Goal: Task Accomplishment & Management: Complete application form

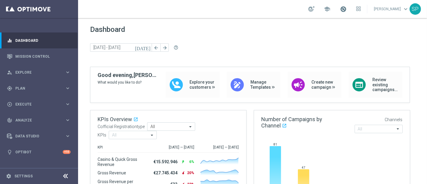
click at [347, 8] on span at bounding box center [343, 9] width 7 height 7
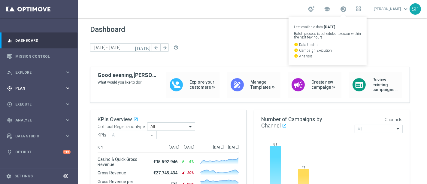
click at [44, 93] on div "gps_fixed Plan keyboard_arrow_right" at bounding box center [39, 88] width 78 height 16
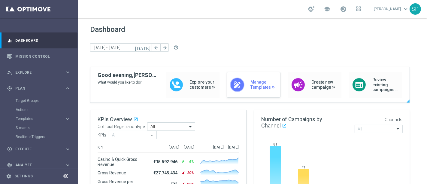
click at [244, 79] on div "draw Manage Templates" at bounding box center [254, 85] width 54 height 26
click at [62, 145] on div "play_circle_outline Execute keyboard_arrow_right" at bounding box center [39, 149] width 78 height 16
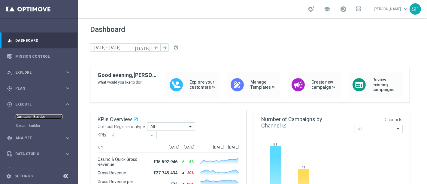
click at [32, 117] on link "Campaign Builder" at bounding box center [39, 116] width 47 height 5
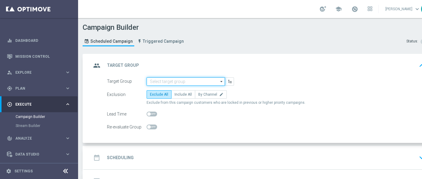
click at [196, 84] on input at bounding box center [186, 81] width 78 height 8
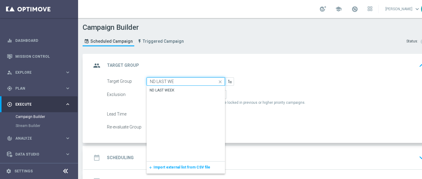
type input "ND LAST WEEK"
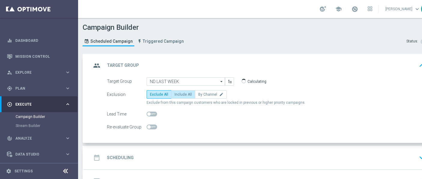
click at [185, 92] on span "Include All" at bounding box center [183, 94] width 17 height 4
click at [178, 93] on input "Include All" at bounding box center [177, 95] width 4 height 4
radio input "true"
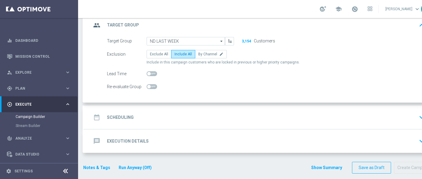
click at [237, 117] on div "date_range Scheduling keyboard_arrow_down" at bounding box center [259, 116] width 336 height 11
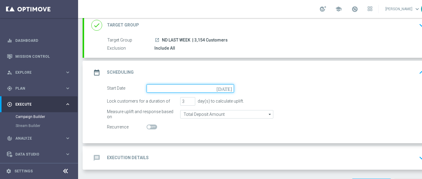
click at [223, 89] on input at bounding box center [190, 88] width 87 height 8
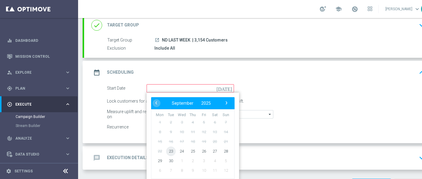
click at [168, 148] on span "23" at bounding box center [171, 151] width 10 height 10
type input "23 Sep 2025"
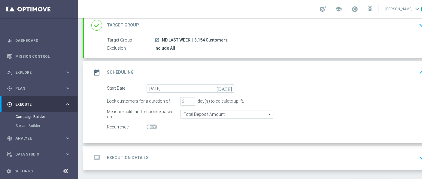
click at [215, 158] on div "message Execution Details keyboard_arrow_down" at bounding box center [259, 157] width 336 height 11
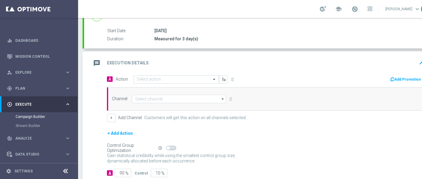
scroll to position [115, 0]
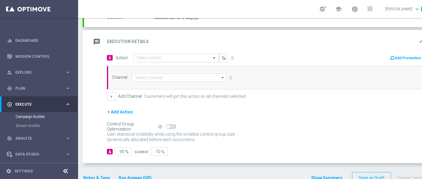
click at [208, 54] on div "Select action" at bounding box center [176, 58] width 86 height 8
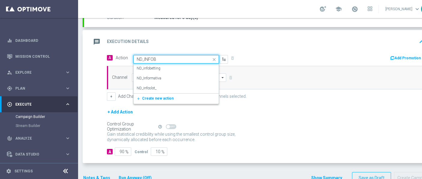
type input "ND_INFOBE"
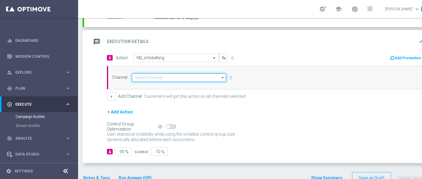
click at [209, 75] on input at bounding box center [179, 77] width 94 height 8
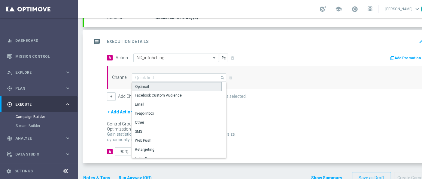
click at [200, 84] on div "Optimail" at bounding box center [177, 86] width 90 height 9
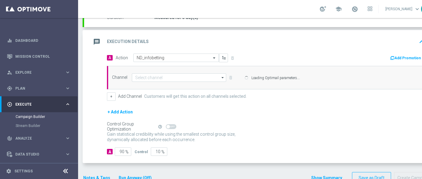
type input "Optimail"
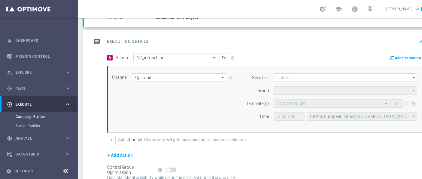
type input "Sisal Marketing"
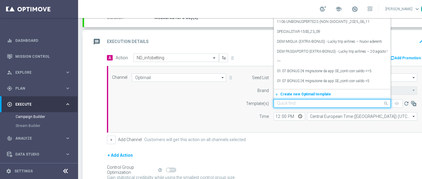
click at [333, 103] on input "text" at bounding box center [326, 103] width 99 height 5
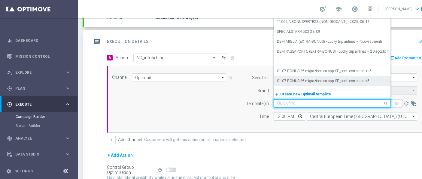
paste input "MYCOMBO__INFOND_2309"
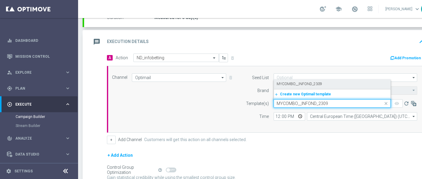
click at [316, 87] on div "MYCOMBO__INFOND_2309" at bounding box center [332, 84] width 111 height 10
type input "MYCOMBO__INFOND_2309"
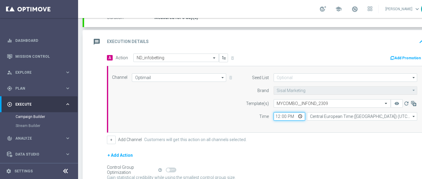
click at [278, 115] on input "12:00" at bounding box center [290, 116] width 32 height 8
type input "18:00"
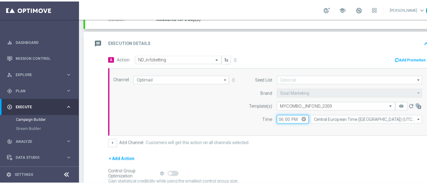
scroll to position [169, 0]
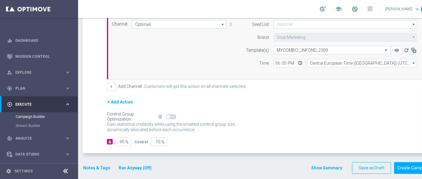
click at [103, 164] on button "Notes & Tags" at bounding box center [97, 168] width 28 height 8
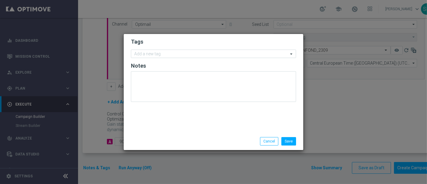
click at [193, 59] on form "Tags Add a new tag Notes" at bounding box center [213, 72] width 165 height 70
click at [197, 53] on input "text" at bounding box center [211, 54] width 154 height 5
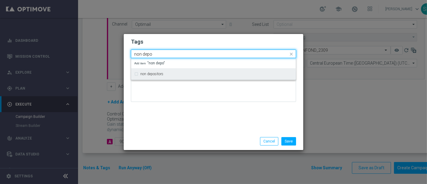
type input "non depo"
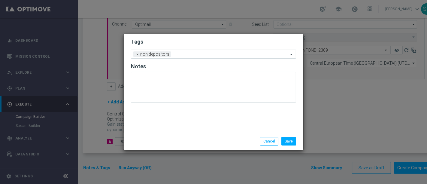
click at [211, 43] on h2 "Tags" at bounding box center [213, 41] width 165 height 7
click at [211, 53] on input "text" at bounding box center [230, 54] width 115 height 5
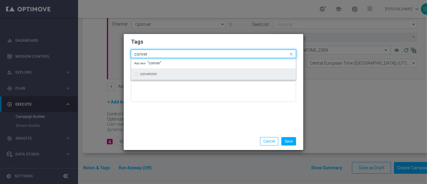
type input "conver"
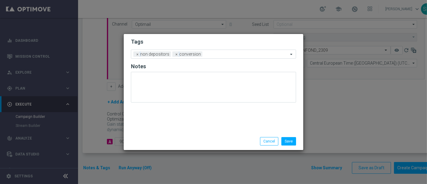
click at [219, 48] on form "Tags Add a new tag × non depositors × conversion Notes" at bounding box center [213, 72] width 165 height 70
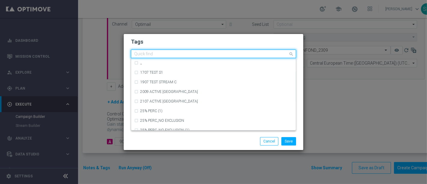
click at [224, 53] on input "text" at bounding box center [211, 54] width 154 height 5
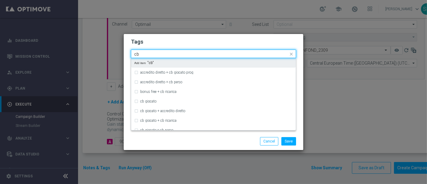
type input "c"
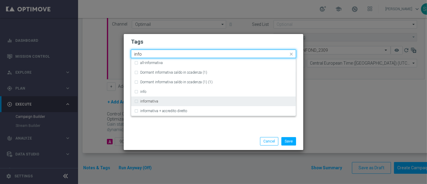
type input "info"
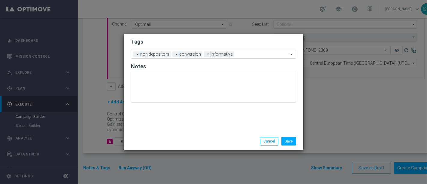
click at [242, 45] on h2 "Tags" at bounding box center [213, 41] width 165 height 7
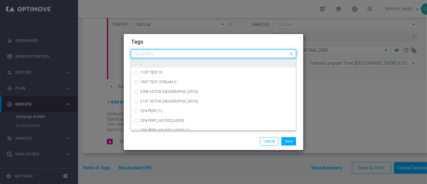
click at [244, 58] on ng-select "Quick find × non depositors × conversion × informativa ,, 1707 TEST S1 1907 TES…" at bounding box center [213, 54] width 165 height 8
type input "betting"
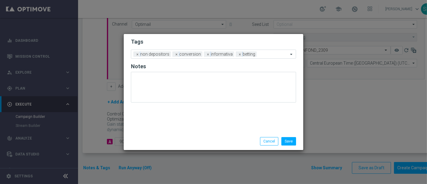
click at [245, 143] on div "Save Cancel" at bounding box center [242, 141] width 116 height 8
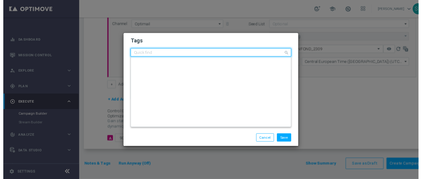
scroll to position [0, 0]
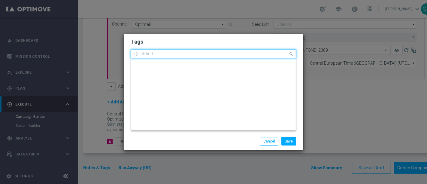
click at [272, 51] on div "Quick find × non depositors × conversion × informativa × betting" at bounding box center [209, 54] width 157 height 8
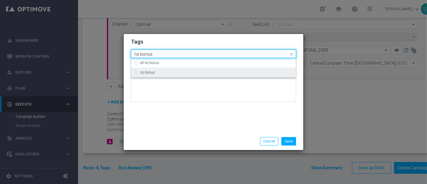
click at [245, 74] on div "no bonus" at bounding box center [216, 73] width 153 height 4
type input "no bonus"
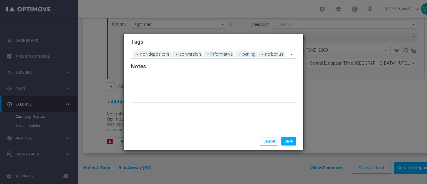
click at [224, 114] on div "Tags Add a new tag × non depositors × conversion × informativa × betting × no b…" at bounding box center [214, 83] width 180 height 99
click at [290, 139] on button "Save" at bounding box center [289, 141] width 15 height 8
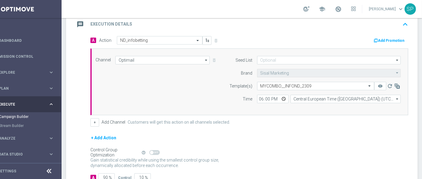
scroll to position [169, 0]
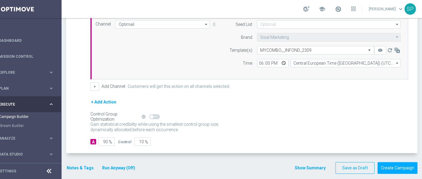
click at [115, 166] on button "Run Anyway (Off)" at bounding box center [119, 168] width 34 height 8
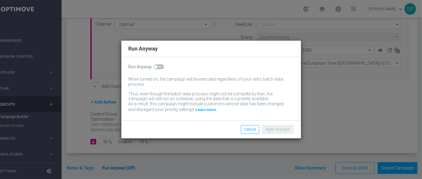
scroll to position [0, 16]
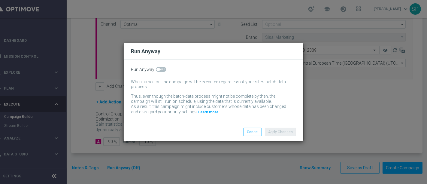
click at [161, 70] on span at bounding box center [161, 69] width 11 height 5
click at [161, 70] on input "checkbox" at bounding box center [161, 69] width 11 height 5
checkbox input "true"
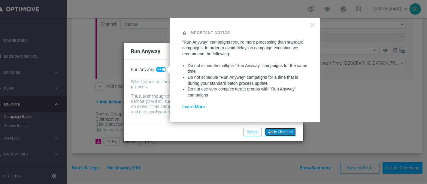
click at [276, 136] on button "Apply Changes" at bounding box center [280, 132] width 31 height 8
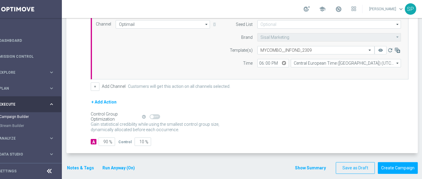
click at [317, 169] on button "Show Summary" at bounding box center [311, 167] width 32 height 7
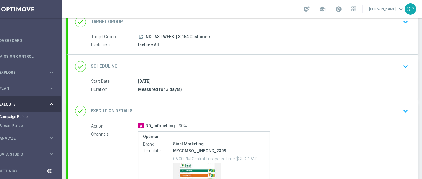
scroll to position [108, 0]
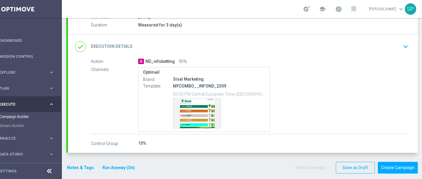
drag, startPoint x: 160, startPoint y: 174, endPoint x: 146, endPoint y: 160, distance: 20.0
click at [146, 160] on form "done Target Group keyboard_arrow_down Target Group launch ND LAST WEEK | 3,154 …" at bounding box center [242, 60] width 352 height 228
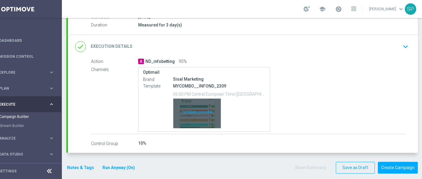
click at [190, 114] on div "Template preview" at bounding box center [196, 113] width 47 height 29
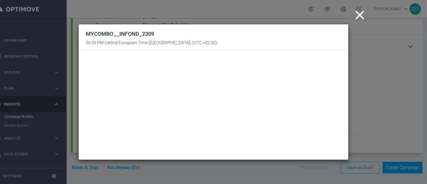
click at [364, 13] on icon "close" at bounding box center [359, 15] width 15 height 15
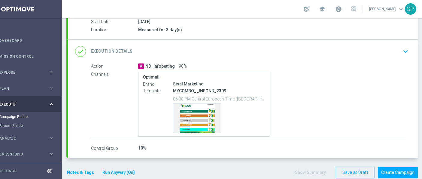
scroll to position [104, 0]
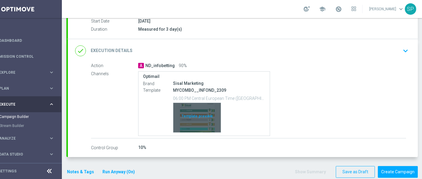
click at [187, 111] on div "Template preview" at bounding box center [196, 117] width 47 height 29
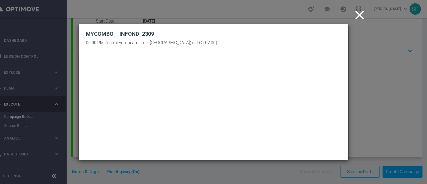
click at [354, 16] on icon "close" at bounding box center [359, 15] width 15 height 15
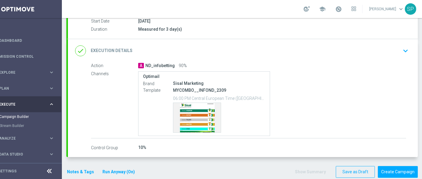
scroll to position [108, 0]
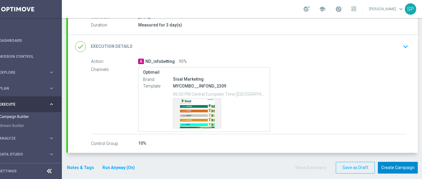
click at [405, 169] on button "Create Campaign" at bounding box center [398, 168] width 40 height 12
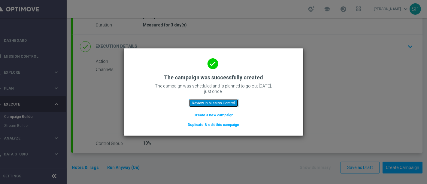
click at [213, 105] on button "Review in Mission Control" at bounding box center [214, 103] width 50 height 8
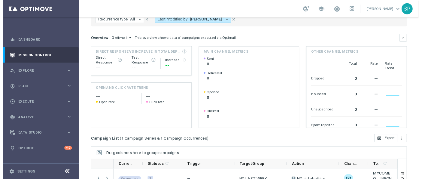
scroll to position [128, 0]
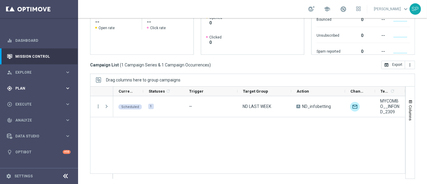
click at [64, 92] on div "gps_fixed Plan keyboard_arrow_right" at bounding box center [39, 88] width 78 height 16
click at [27, 153] on div "play_circle_outline Execute keyboard_arrow_right" at bounding box center [39, 149] width 78 height 16
click at [33, 115] on link "Campaign Builder" at bounding box center [39, 116] width 47 height 5
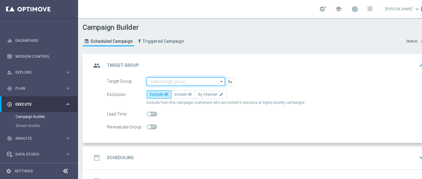
click at [174, 80] on input at bounding box center [186, 81] width 78 height 8
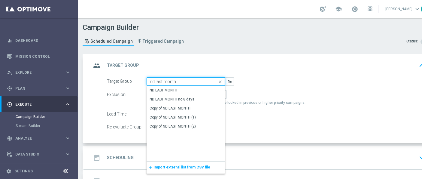
type input "ND LAST MONTH"
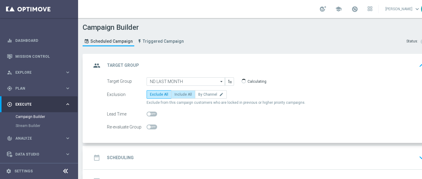
click at [184, 95] on span "Include All" at bounding box center [183, 94] width 17 height 4
click at [178, 95] on input "Include All" at bounding box center [177, 95] width 4 height 4
radio input "true"
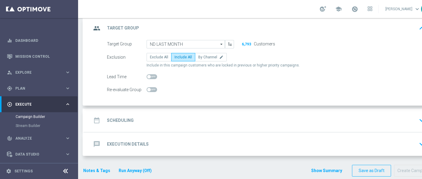
scroll to position [38, 0]
click at [198, 121] on div "date_range Scheduling keyboard_arrow_down" at bounding box center [259, 119] width 336 height 11
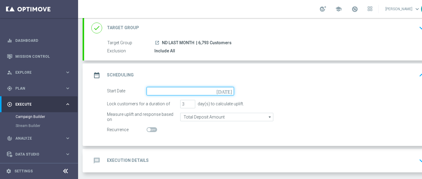
click at [203, 90] on input at bounding box center [190, 91] width 87 height 8
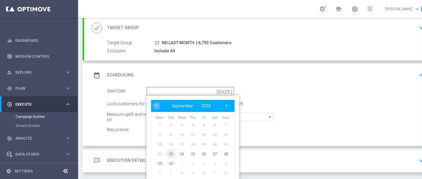
click at [168, 153] on span "23" at bounding box center [171, 154] width 10 height 10
type input "23 Sep 2025"
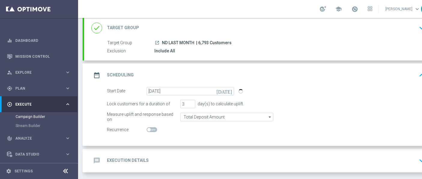
click at [175, 157] on div "message Execution Details keyboard_arrow_down" at bounding box center [259, 160] width 336 height 11
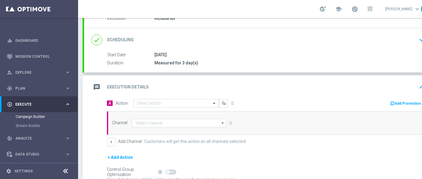
scroll to position [76, 0]
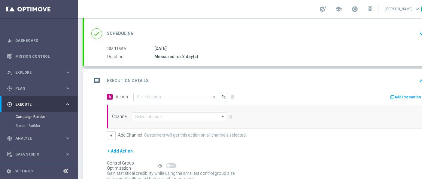
click at [194, 88] on div "message Execution Details keyboard_arrow_up" at bounding box center [259, 80] width 350 height 23
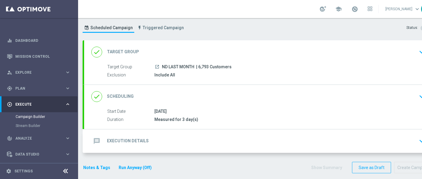
click at [181, 136] on div "message Execution Details keyboard_arrow_down" at bounding box center [259, 140] width 336 height 11
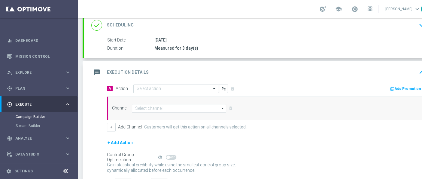
scroll to position [85, 0]
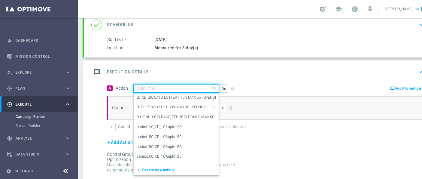
click at [191, 84] on div "Quick find" at bounding box center [176, 88] width 86 height 8
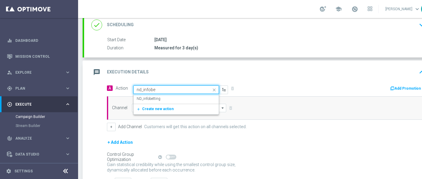
type input "nd_infobet"
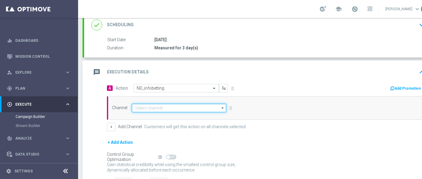
click at [188, 111] on input at bounding box center [179, 108] width 94 height 8
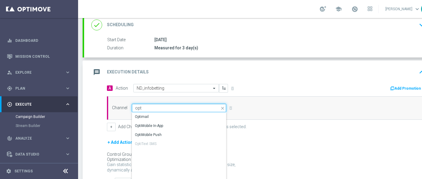
type input "Optimail"
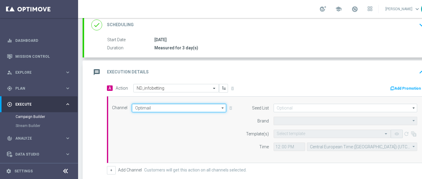
type input "Sisal Marketing"
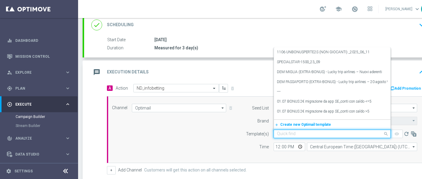
click at [306, 132] on input "text" at bounding box center [326, 133] width 99 height 5
paste input "MYCOMBO__INFOND_2309"
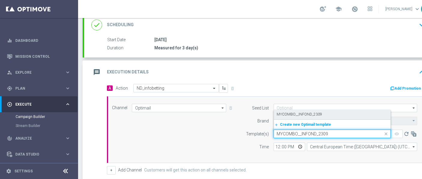
click at [318, 112] on label "MYCOMBO__INFOND_2309" at bounding box center [299, 114] width 45 height 5
type input "MYCOMBO__INFOND_2309"
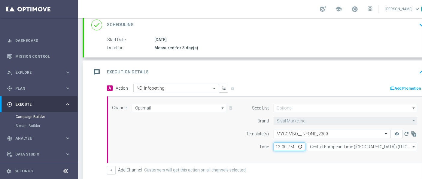
click at [277, 146] on input "12:00" at bounding box center [290, 146] width 32 height 8
type input "18:00"
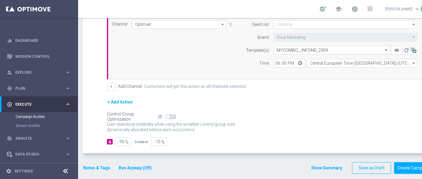
click at [82, 169] on section "done Target Group keyboard_arrow_down Target Group launch ND LAST MONTH | 6,793…" at bounding box center [258, 32] width 361 height 294
click at [86, 167] on button "Notes & Tags" at bounding box center [97, 168] width 28 height 8
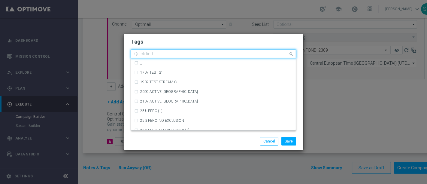
click at [204, 52] on input "text" at bounding box center [211, 54] width 154 height 5
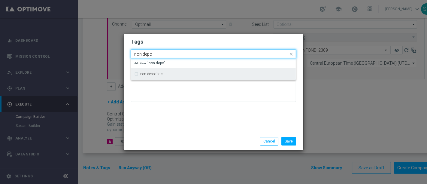
type input "non depo"
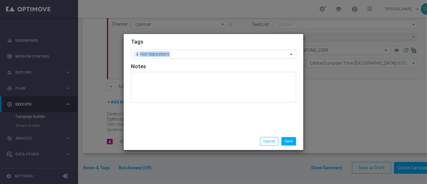
drag, startPoint x: 215, startPoint y: 45, endPoint x: 209, endPoint y: 59, distance: 14.7
click at [209, 59] on form "Tags Add a new tag × non depositors Notes" at bounding box center [213, 72] width 165 height 70
click at [210, 57] on div at bounding box center [230, 55] width 116 height 6
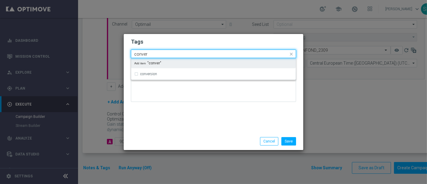
type input "conver"
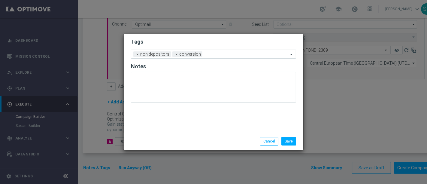
click at [244, 37] on form "Tags Add a new tag × non depositors × conversion Notes" at bounding box center [213, 72] width 165 height 70
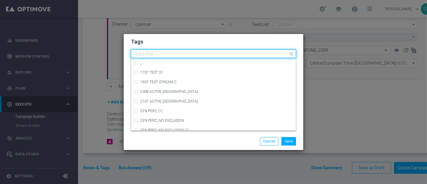
click at [231, 52] on input "text" at bounding box center [211, 54] width 154 height 5
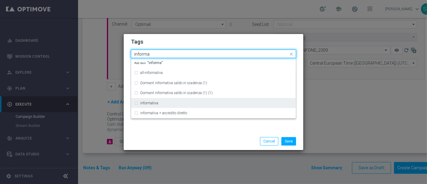
type input "informa"
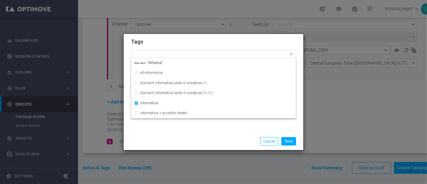
click at [247, 39] on h2 "Tags" at bounding box center [213, 41] width 165 height 7
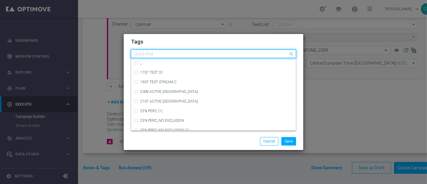
click at [245, 51] on div "Quick find × non depositors × conversion × informativa" at bounding box center [209, 54] width 157 height 8
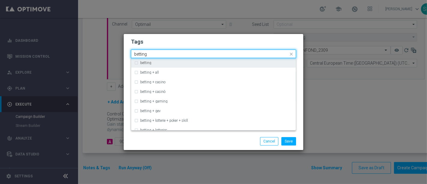
type input "betting"
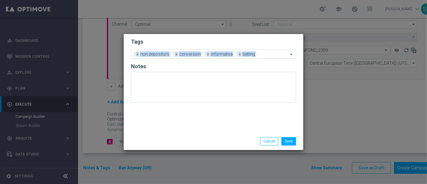
drag, startPoint x: 257, startPoint y: 41, endPoint x: 254, endPoint y: 53, distance: 12.4
click at [254, 53] on form "Tags Add a new tag × non depositors × conversion × informativa × betting Notes" at bounding box center [213, 72] width 165 height 70
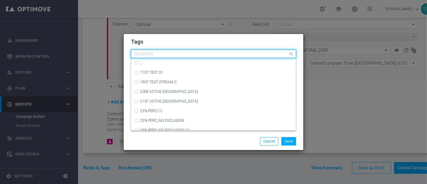
click at [254, 53] on div at bounding box center [210, 55] width 155 height 6
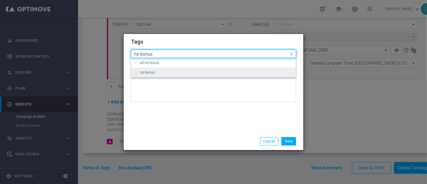
type input "no bonus"
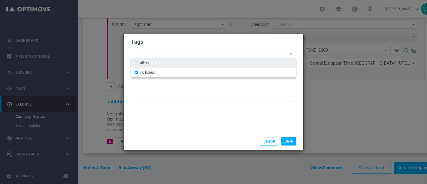
click at [282, 114] on div "Tags Quick find × non depositors × conversion × informativa × betting × no bonu…" at bounding box center [214, 83] width 180 height 99
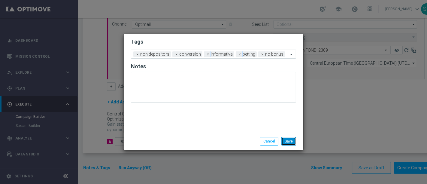
click at [285, 140] on button "Save" at bounding box center [289, 141] width 15 height 8
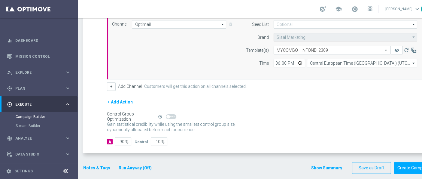
click at [135, 168] on button "Run Anyway (Off)" at bounding box center [135, 168] width 34 height 8
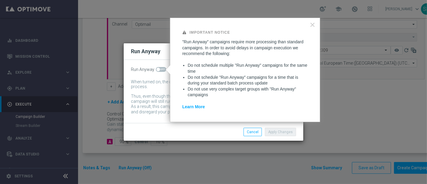
click at [158, 69] on span at bounding box center [159, 70] width 4 height 4
click at [158, 69] on input "checkbox" at bounding box center [161, 69] width 11 height 5
checkbox input "true"
click at [273, 130] on button "Apply Changes" at bounding box center [280, 132] width 31 height 8
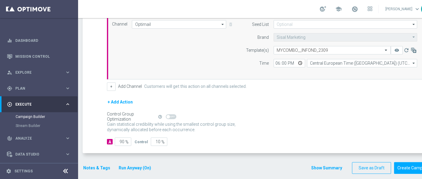
click at [328, 166] on button "Show Summary" at bounding box center [327, 167] width 32 height 7
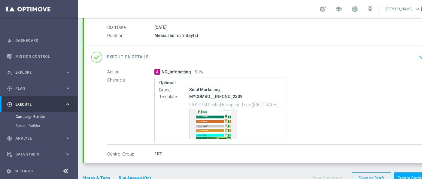
scroll to position [108, 0]
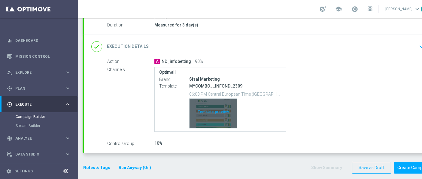
click at [223, 111] on div "Template preview" at bounding box center [213, 113] width 47 height 29
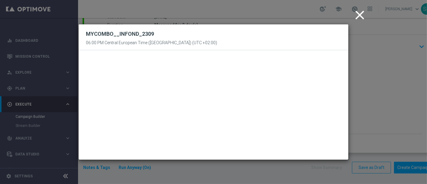
click at [360, 15] on icon "close" at bounding box center [359, 15] width 15 height 15
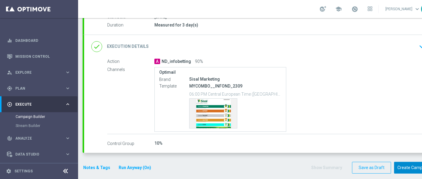
click at [407, 169] on button "Create Campaign" at bounding box center [414, 168] width 40 height 12
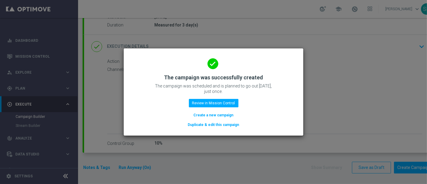
click at [222, 115] on button "Create a new campaign" at bounding box center [213, 115] width 41 height 7
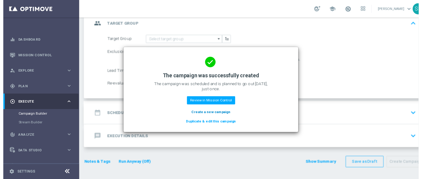
scroll to position [0, 0]
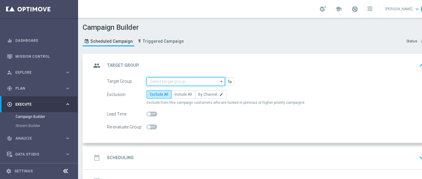
click at [199, 81] on input at bounding box center [186, 81] width 78 height 8
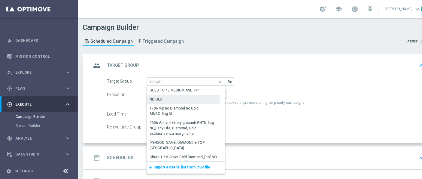
click at [188, 102] on div "ND OLD" at bounding box center [184, 99] width 74 height 8
type input "ND OLD"
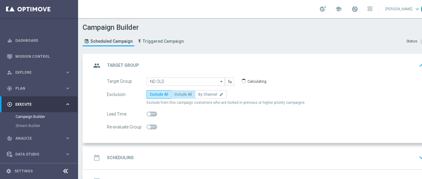
click at [186, 94] on span "Include All" at bounding box center [183, 94] width 17 height 4
click at [178, 94] on input "Include All" at bounding box center [177, 95] width 4 height 4
radio input "true"
click at [223, 152] on div "date_range Scheduling keyboard_arrow_down" at bounding box center [259, 157] width 336 height 11
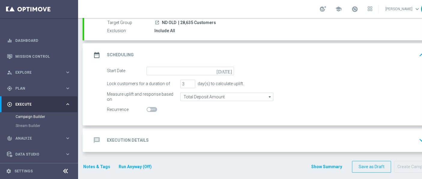
scroll to position [57, 0]
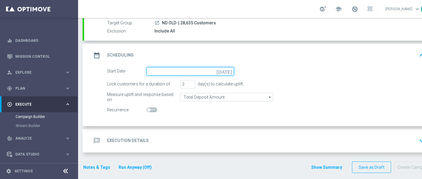
click at [209, 67] on input at bounding box center [190, 71] width 87 height 8
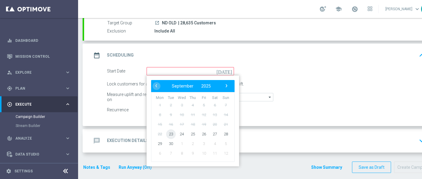
click at [172, 136] on span "23" at bounding box center [171, 134] width 10 height 10
type input "23 Sep 2025"
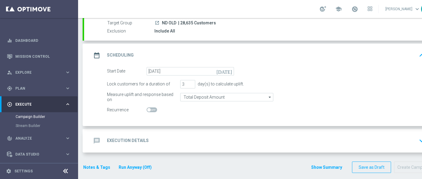
click at [178, 145] on div "message Execution Details keyboard_arrow_down" at bounding box center [259, 140] width 336 height 11
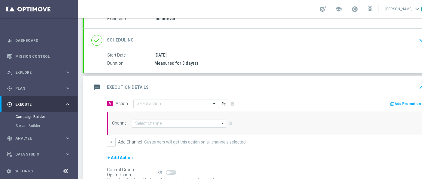
scroll to position [70, 0]
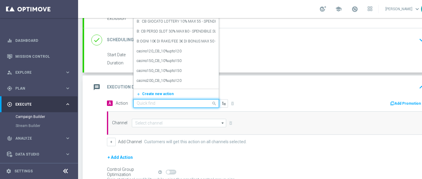
click at [178, 101] on input "text" at bounding box center [170, 103] width 67 height 5
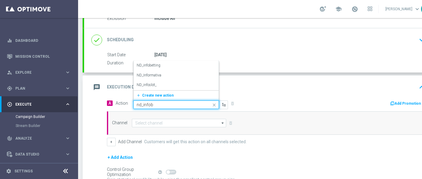
type input "nd_infobe"
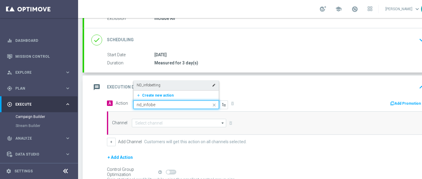
click at [181, 87] on div "ND_infobetting edit" at bounding box center [176, 85] width 79 height 10
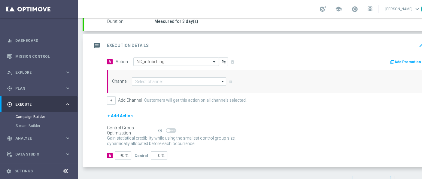
scroll to position [0, 21]
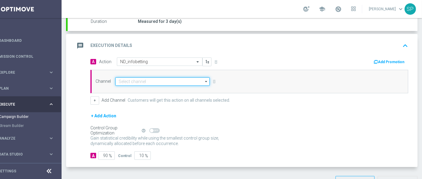
drag, startPoint x: 195, startPoint y: 76, endPoint x: 172, endPoint y: 78, distance: 22.6
click at [172, 78] on input at bounding box center [162, 81] width 94 height 8
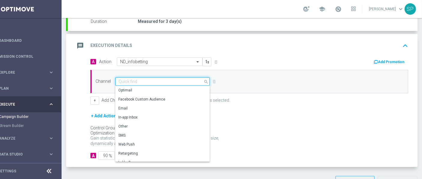
click at [172, 78] on input at bounding box center [162, 81] width 94 height 8
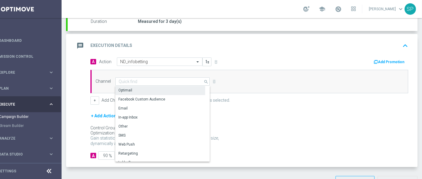
click at [164, 89] on div "Optimail" at bounding box center [160, 90] width 90 height 8
type input "Optimail"
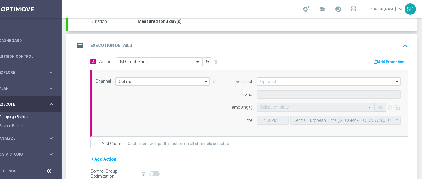
type input "Sisal Marketing"
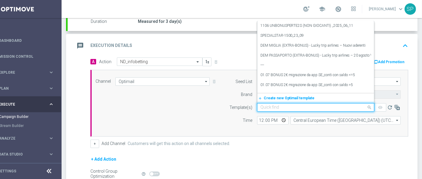
click at [295, 110] on div "Quick find" at bounding box center [315, 107] width 117 height 8
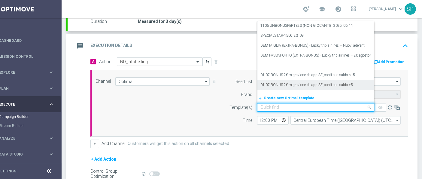
paste input "MYCOMBO__INFOND_2309"
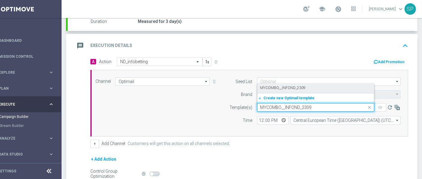
click at [277, 86] on label "MYCOMBO__INFOND_2309" at bounding box center [283, 87] width 45 height 5
type input "MYCOMBO__INFOND_2309"
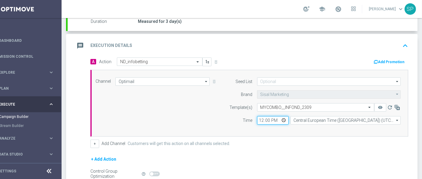
click at [258, 116] on input "12:00" at bounding box center [273, 120] width 32 height 8
type input "18:00"
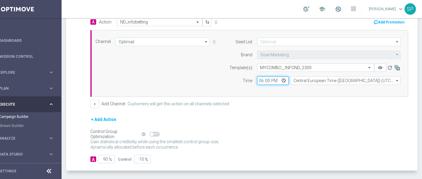
scroll to position [169, 0]
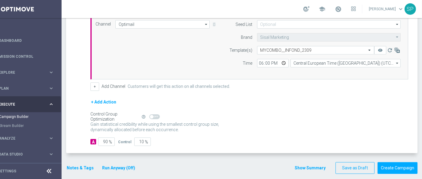
click at [81, 164] on button "Notes & Tags" at bounding box center [80, 168] width 28 height 8
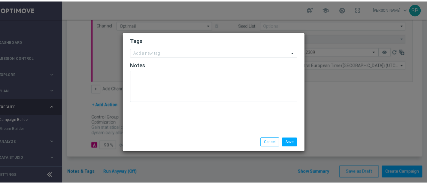
scroll to position [0, 16]
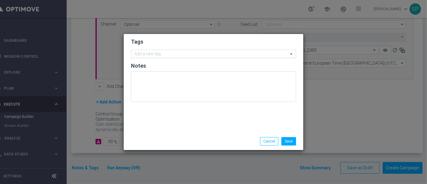
click at [178, 54] on input "text" at bounding box center [211, 54] width 154 height 5
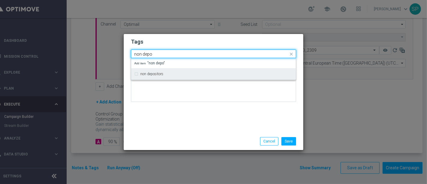
type input "non depo"
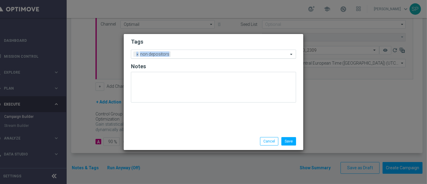
drag, startPoint x: 186, startPoint y: 45, endPoint x: 189, endPoint y: 55, distance: 10.1
click at [189, 55] on form "Tags Add a new tag × non depositors Notes" at bounding box center [213, 72] width 165 height 70
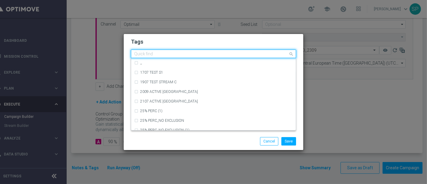
click at [189, 55] on input "text" at bounding box center [211, 54] width 154 height 5
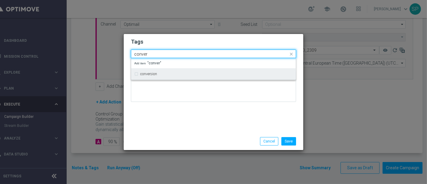
type input "conver"
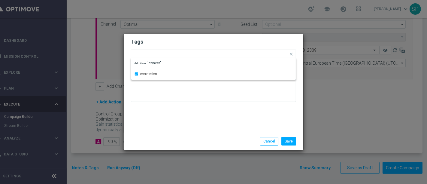
click at [199, 37] on form "Tags Quick find × non depositors × conversion conversion Add item "conver" Notes" at bounding box center [213, 72] width 165 height 70
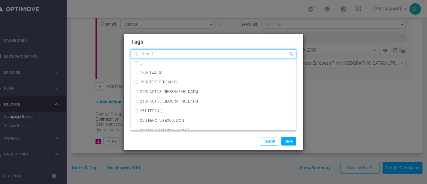
click at [209, 52] on input "text" at bounding box center [211, 54] width 154 height 5
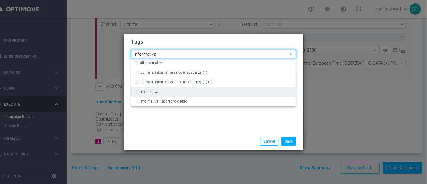
type input "informativa"
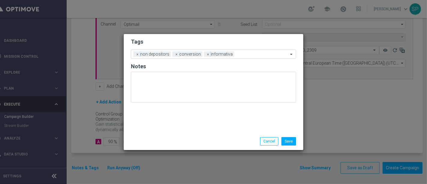
click at [226, 43] on h2 "Tags" at bounding box center [213, 41] width 165 height 7
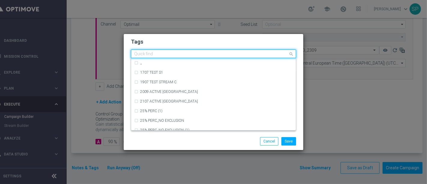
click at [239, 56] on input "text" at bounding box center [211, 54] width 154 height 5
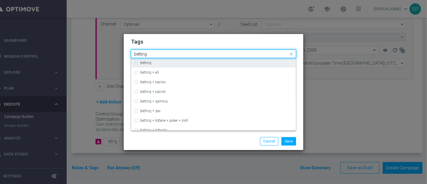
click at [237, 60] on div "betting" at bounding box center [213, 63] width 159 height 10
type input "betting"
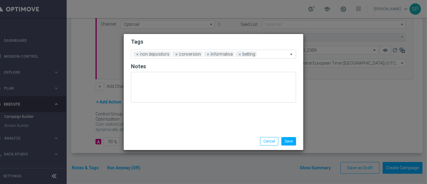
click at [254, 39] on h2 "Tags" at bounding box center [213, 41] width 165 height 7
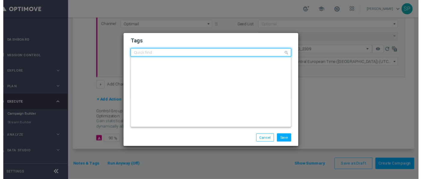
scroll to position [0, 0]
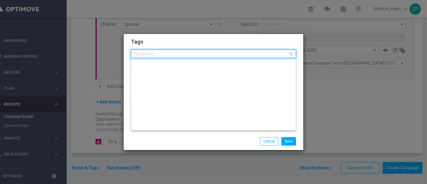
click at [274, 56] on input "text" at bounding box center [211, 54] width 154 height 5
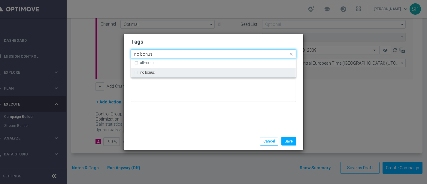
click at [268, 72] on div "no bonus" at bounding box center [216, 73] width 153 height 4
type input "no bonus"
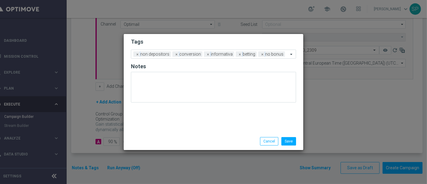
click at [258, 102] on div at bounding box center [213, 89] width 165 height 35
click at [288, 142] on button "Save" at bounding box center [289, 141] width 15 height 8
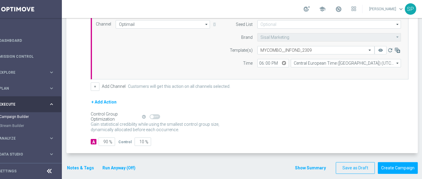
click at [304, 164] on button "Show Summary" at bounding box center [311, 167] width 32 height 7
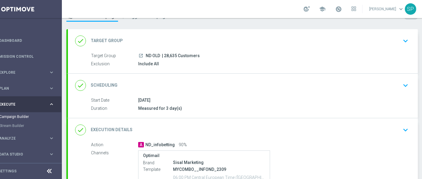
scroll to position [108, 0]
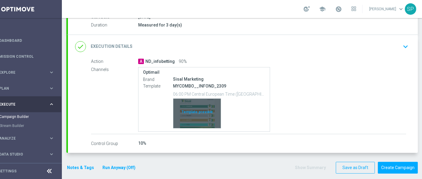
click at [200, 103] on div "Template preview" at bounding box center [196, 113] width 47 height 29
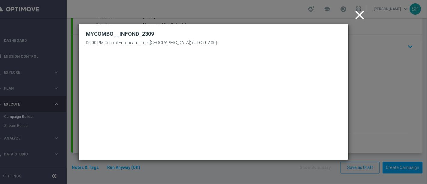
click at [366, 14] on icon "close" at bounding box center [359, 15] width 15 height 15
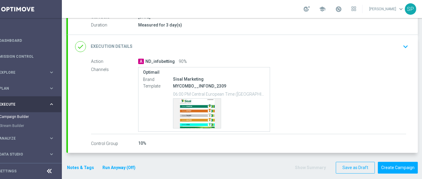
scroll to position [5, 16]
drag, startPoint x: 127, startPoint y: 154, endPoint x: 124, endPoint y: 163, distance: 9.3
click at [124, 163] on form "done Target Group keyboard_arrow_down Target Group launch ND OLD | 28,635 Custo…" at bounding box center [242, 60] width 352 height 228
click at [124, 164] on button "Run Anyway (Off)" at bounding box center [119, 168] width 34 height 8
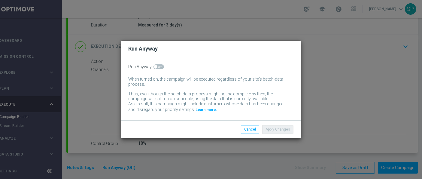
scroll to position [0, 16]
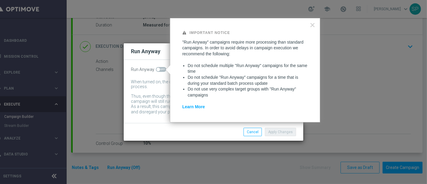
click at [161, 72] on span at bounding box center [161, 69] width 11 height 5
click at [161, 72] on input "checkbox" at bounding box center [161, 69] width 11 height 5
checkbox input "true"
click at [276, 132] on button "Apply Changes" at bounding box center [280, 132] width 31 height 8
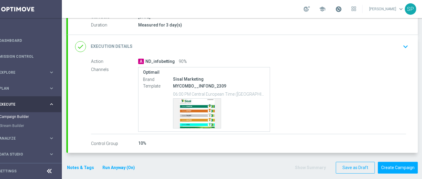
click at [342, 11] on span at bounding box center [338, 9] width 7 height 7
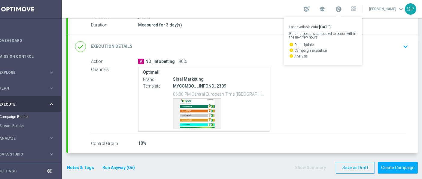
click at [266, 18] on div "23 Sep 2025" at bounding box center [272, 17] width 268 height 6
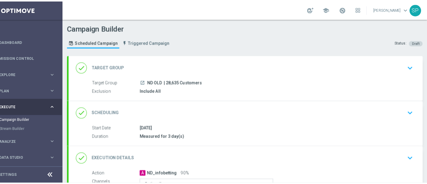
scroll to position [108, 0]
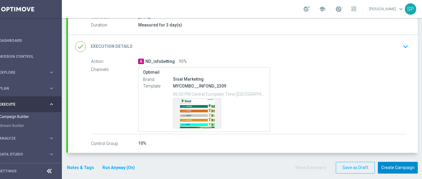
click at [389, 165] on button "Create Campaign" at bounding box center [398, 168] width 40 height 12
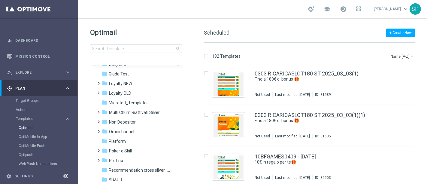
scroll to position [93, 0]
click at [137, 123] on div "folder Non Depositor" at bounding box center [136, 121] width 69 height 7
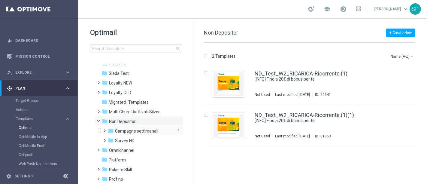
click at [138, 131] on span "Campagne settimanali" at bounding box center [136, 130] width 43 height 5
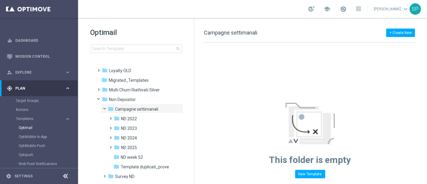
scroll to position [120, 0]
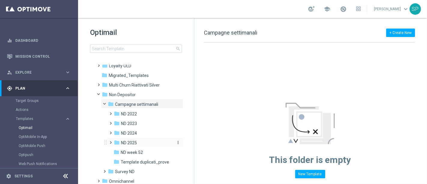
click at [138, 140] on div "folder ND 2025" at bounding box center [143, 142] width 59 height 7
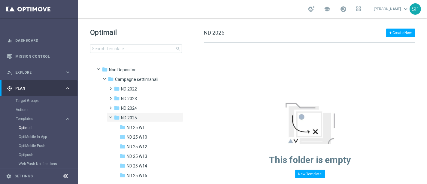
scroll to position [144, 0]
click at [177, 119] on icon "more_vert" at bounding box center [178, 118] width 5 height 5
click at [209, 88] on span "New Folder" at bounding box center [202, 86] width 18 height 5
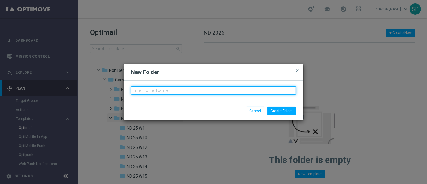
click at [212, 90] on input "text" at bounding box center [213, 90] width 165 height 8
type input "ND 25 W"
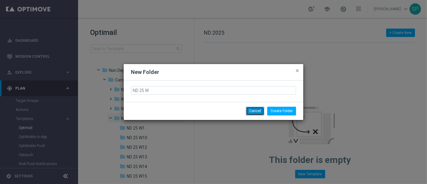
click at [253, 113] on button "Cancel" at bounding box center [255, 111] width 18 height 8
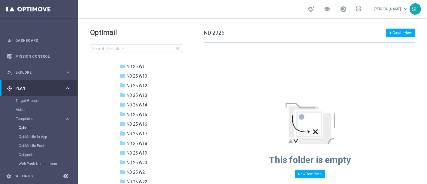
scroll to position [166, 0]
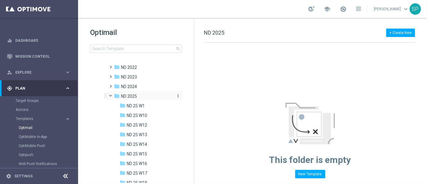
click at [178, 95] on icon "more_vert" at bounding box center [178, 95] width 5 height 5
click at [194, 88] on span "New Folder" at bounding box center [202, 88] width 18 height 5
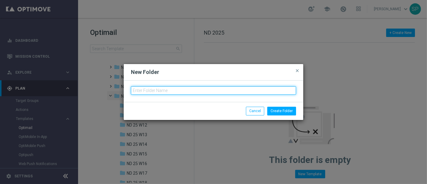
click at [194, 88] on input "text" at bounding box center [213, 90] width 165 height 8
type input "ND 25 W39"
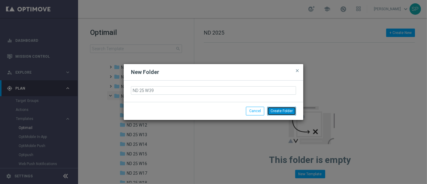
click at [292, 110] on button "Create Folder" at bounding box center [281, 111] width 29 height 8
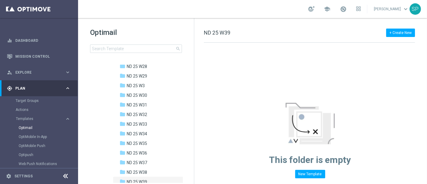
scroll to position [422, 0]
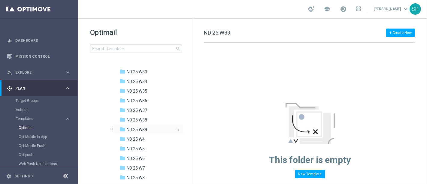
click at [152, 129] on div "folder ND 25 W39" at bounding box center [147, 129] width 54 height 7
click at [138, 126] on div "folder ND 25 W39" at bounding box center [147, 129] width 54 height 7
click at [144, 120] on span "ND 25 W38" at bounding box center [137, 119] width 20 height 5
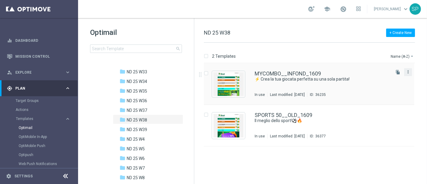
click at [408, 73] on icon "more_vert" at bounding box center [408, 71] width 5 height 5
click at [390, 83] on div "drive_file_move Copy To" at bounding box center [381, 86] width 48 height 8
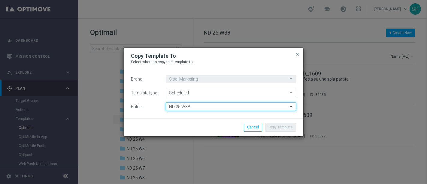
click at [245, 110] on input "ND 25 W38" at bounding box center [231, 106] width 130 height 8
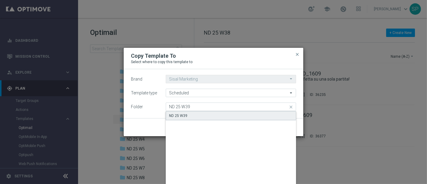
click at [244, 111] on div "ND 25 W39" at bounding box center [231, 115] width 130 height 9
type input "ND 25 W39"
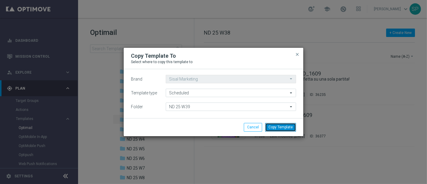
click at [283, 128] on button "Copy Template" at bounding box center [280, 127] width 31 height 8
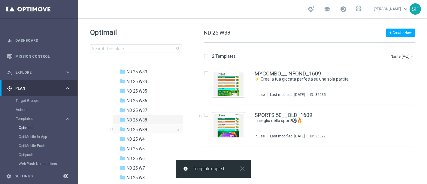
click at [148, 126] on div "folder ND 25 W39" at bounding box center [147, 129] width 54 height 7
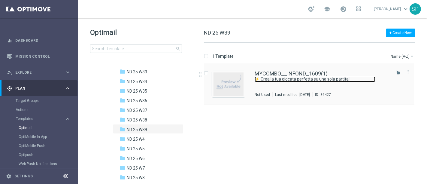
click at [286, 77] on link "⚡ Crea la tua giocata perfetta su una sola partita!" at bounding box center [315, 79] width 121 height 6
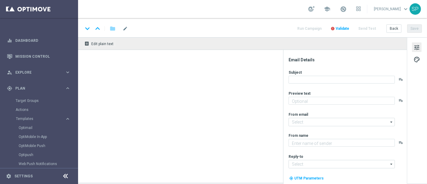
type input "MYCOMBO__INFOND_1609(1)"
type textarea "Prova My Combo"
type textarea "SISAL"
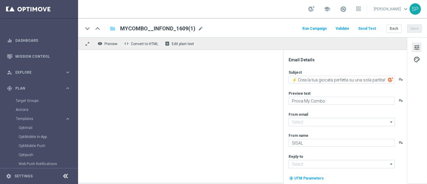
type input "giochidicarte@comunicazioni.sisal.it"
type input "info@sisal.it"
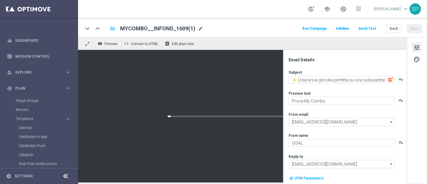
click at [199, 30] on span "mode_edit" at bounding box center [200, 28] width 5 height 5
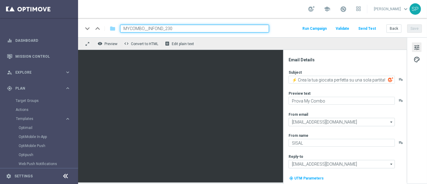
type input "MYCOMBO__INFOND_2309"
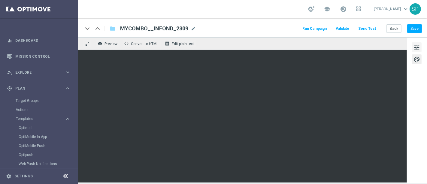
click at [418, 51] on button "tune" at bounding box center [417, 47] width 10 height 10
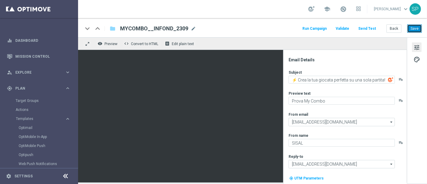
click at [422, 27] on button "Save" at bounding box center [414, 28] width 15 height 8
drag, startPoint x: 119, startPoint y: 29, endPoint x: 184, endPoint y: 32, distance: 65.3
click at [184, 32] on div "keyboard_arrow_down keyboard_arrow_up folder MYCOMBO__INFOND_2309 MYCOMBO__INFO…" at bounding box center [252, 27] width 349 height 19
copy span "MYCOMBO__INFOND_2309"
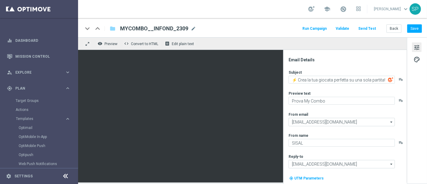
copy span "MYCOMBO__INFOND_2309"
